Goal: Task Accomplishment & Management: Use online tool/utility

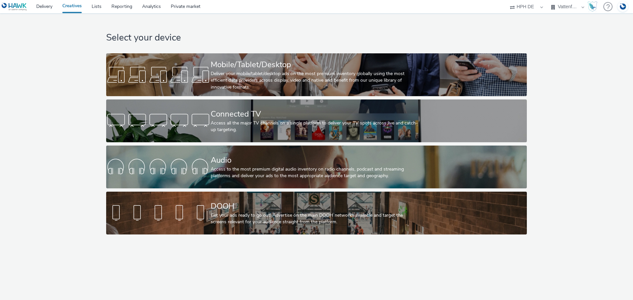
select select "3accb258-2b8e-4def-9b79-8de5f579532c"
select select "524f9a1d-b733-413f-91db-710ee3173a22"
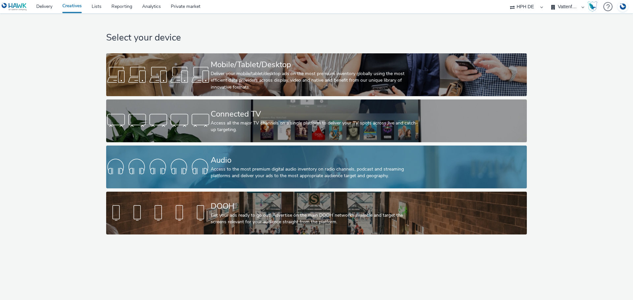
click at [223, 165] on div "Audio" at bounding box center [315, 161] width 209 height 12
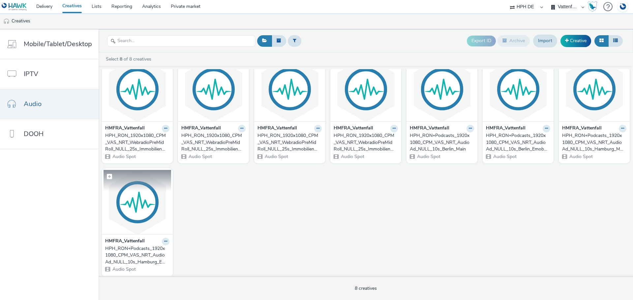
scroll to position [20, 0]
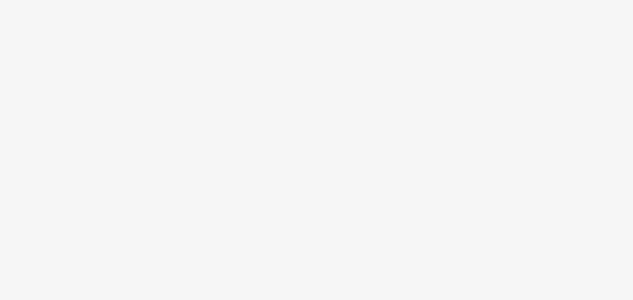
select select "3accb258-2b8e-4def-9b79-8de5f579532c"
select select "524f9a1d-b733-413f-91db-710ee3173a22"
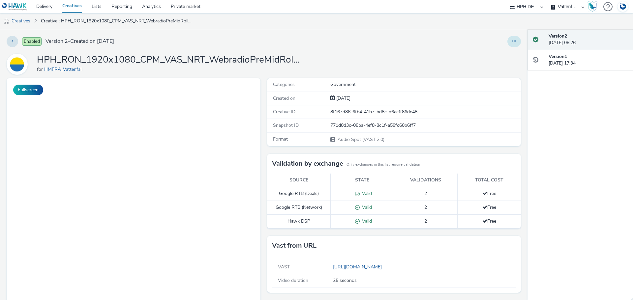
click at [508, 40] on button at bounding box center [515, 41] width 14 height 11
click at [497, 56] on link "Edit" at bounding box center [496, 54] width 49 height 13
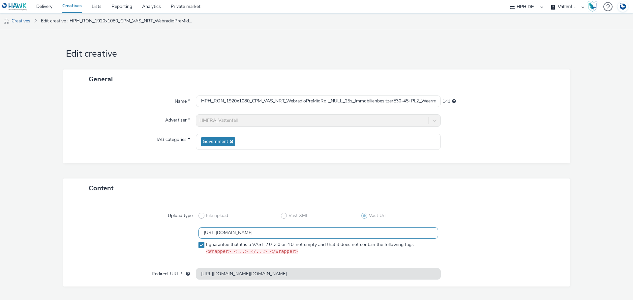
scroll to position [0, 75]
drag, startPoint x: 399, startPoint y: 233, endPoint x: 349, endPoint y: 232, distance: 50.2
click at [349, 232] on input "https://ad.doubleclick.net/ddm/pfadx/N1297702.3622270HAVASPROGRAMMATI/B33930542…" at bounding box center [319, 234] width 240 height 12
click at [333, 232] on input "https://ad.doubleclick.net/ddm/pfadx/N1297702.3622270HAVASPROGRAMMATI/B33930542…" at bounding box center [319, 234] width 240 height 12
click at [326, 233] on input "https://ad.doubleclick.net/ddm/pfadx/N1297702.3622270HAVASPROGRAMMATI/B33930542…" at bounding box center [319, 234] width 240 height 12
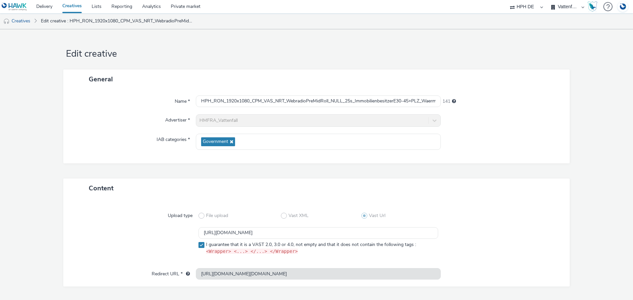
click at [538, 215] on div at bounding box center [498, 216] width 120 height 12
drag, startPoint x: 326, startPoint y: 101, endPoint x: 473, endPoint y: 99, distance: 147.1
click at [473, 99] on div "Name * HPH_RON_1920x1080_CPM_VAS_NRT_WebradioPreMidRoll_NULL_25s_Immobilienbesi…" at bounding box center [316, 102] width 493 height 12
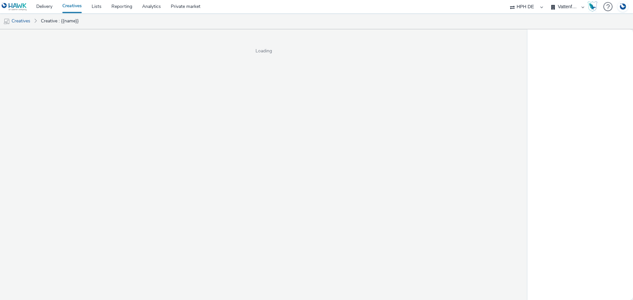
select select "3accb258-2b8e-4def-9b79-8de5f579532c"
select select "524f9a1d-b733-413f-91db-710ee3173a22"
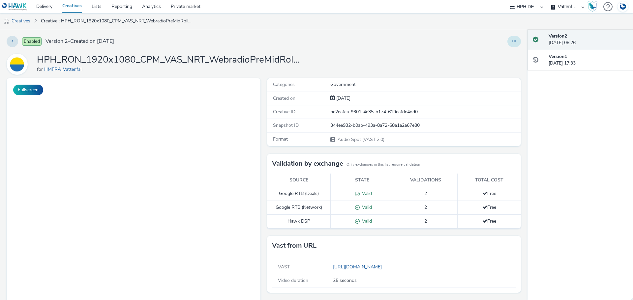
click at [514, 39] on button at bounding box center [515, 41] width 14 height 11
click at [485, 57] on link "Edit" at bounding box center [496, 54] width 49 height 13
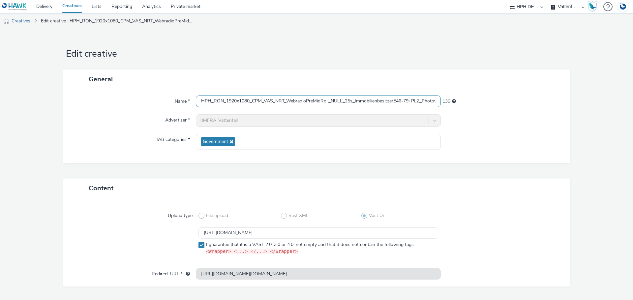
scroll to position [0, 58]
drag, startPoint x: 328, startPoint y: 98, endPoint x: 473, endPoint y: 99, distance: 144.4
click at [473, 99] on div "Name * HPH_RON_1920x1080_CPM_VAS_NRT_WebradioPreMidRoll_NULL_25s_Immobilienbesi…" at bounding box center [316, 102] width 493 height 12
click at [411, 81] on div "General" at bounding box center [316, 79] width 507 height 19
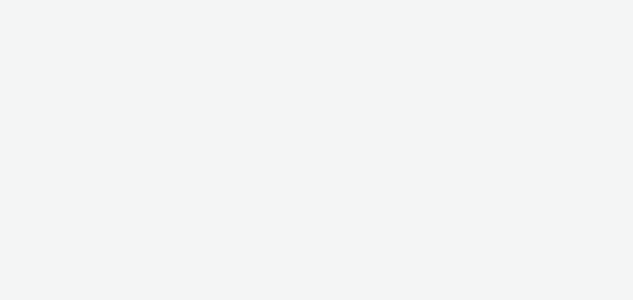
select select "3accb258-2b8e-4def-9b79-8de5f579532c"
select select "524f9a1d-b733-413f-91db-710ee3173a22"
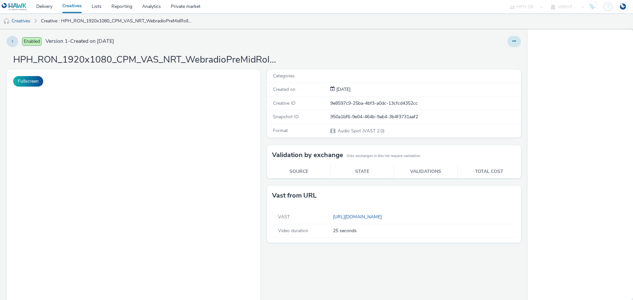
click at [513, 40] on button at bounding box center [515, 41] width 14 height 11
click at [496, 54] on link "Edit" at bounding box center [496, 54] width 49 height 13
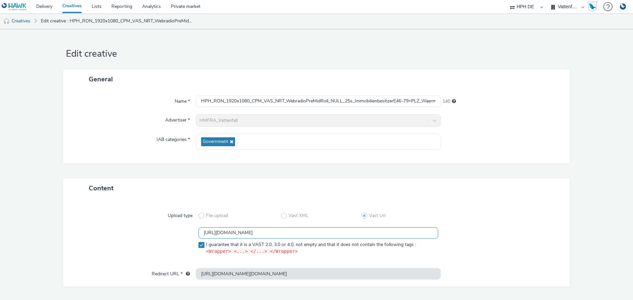
scroll to position [0, 470]
drag, startPoint x: 399, startPoint y: 235, endPoint x: 434, endPoint y: 235, distance: 34.3
click at [434, 235] on input "https://ad.doubleclick.net/ddm/pfadx/N1297702.3622270HAVASPROGRAMMATI/B33930542…" at bounding box center [319, 234] width 240 height 12
click at [429, 234] on input "https://ad.doubleclick.net/ddm/pfadx/N1297702.3622270HAVASPROGRAMMATI/B33930542…" at bounding box center [319, 234] width 240 height 12
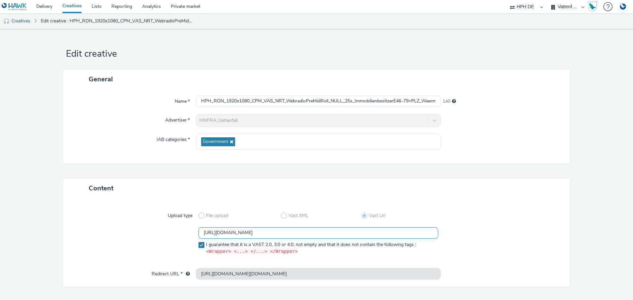
drag, startPoint x: 430, startPoint y: 234, endPoint x: 156, endPoint y: 233, distance: 273.7
click at [156, 233] on div "https://ad.doubleclick.net/ddm/pfadx/N1297702.3622270HAVASPROGRAMMATI/B33930542…" at bounding box center [316, 243] width 483 height 31
click at [127, 232] on div at bounding box center [136, 243] width 123 height 31
drag, startPoint x: 328, startPoint y: 101, endPoint x: 498, endPoint y: 102, distance: 170.5
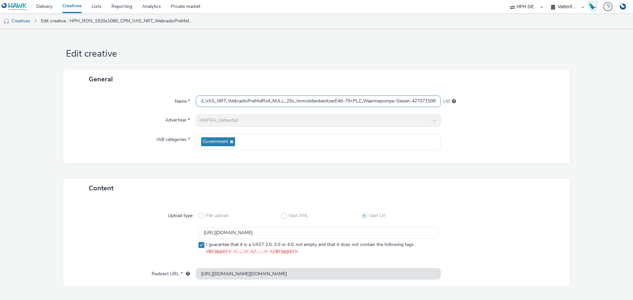
click at [498, 102] on div "Name * HPH_RON_1920x1080_CPM_VAS_NRT_WebradioPreMidRoll_NULL_25s_Immobilienbesi…" at bounding box center [316, 102] width 493 height 12
click at [441, 73] on div "General" at bounding box center [316, 79] width 507 height 19
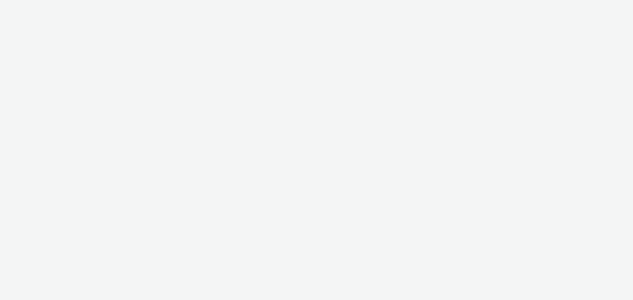
select select "3accb258-2b8e-4def-9b79-8de5f579532c"
select select "524f9a1d-b733-413f-91db-710ee3173a22"
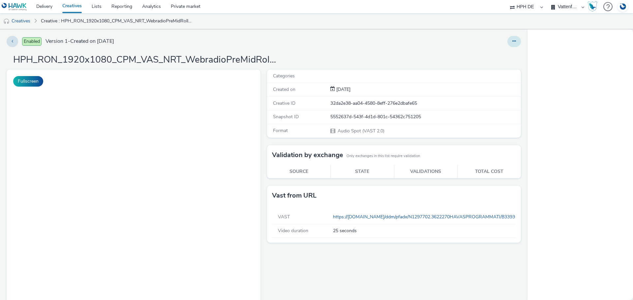
click at [508, 42] on button at bounding box center [515, 41] width 14 height 11
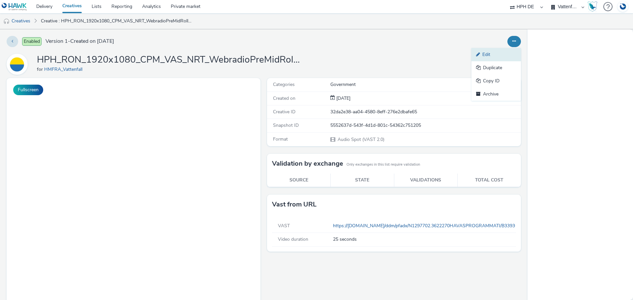
click at [484, 55] on link "Edit" at bounding box center [496, 54] width 49 height 13
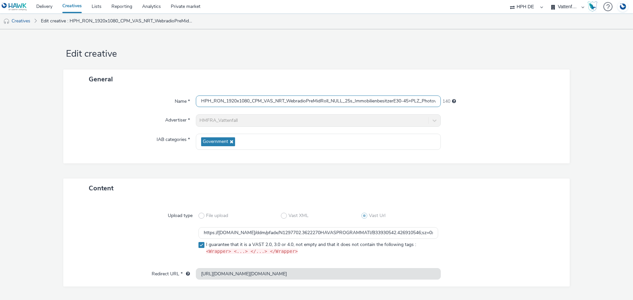
scroll to position [0, 58]
drag, startPoint x: 322, startPoint y: 97, endPoint x: 481, endPoint y: 91, distance: 159.1
click at [481, 91] on div "Name * HPH_RON_1920x1080_CPM_VAS_NRT_WebradioPreMidRoll_NULL_25s_Immobilienbesi…" at bounding box center [316, 126] width 507 height 75
click at [485, 107] on div "140" at bounding box center [502, 102] width 123 height 12
